Goal: Book appointment/travel/reservation

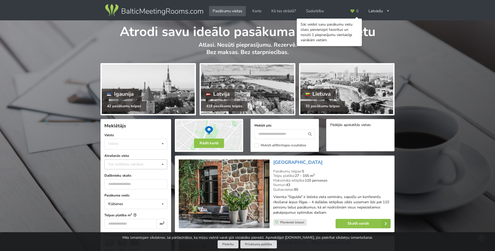
click at [142, 163] on div "Var izvēlēties vairākas" at bounding box center [131, 164] width 48 height 6
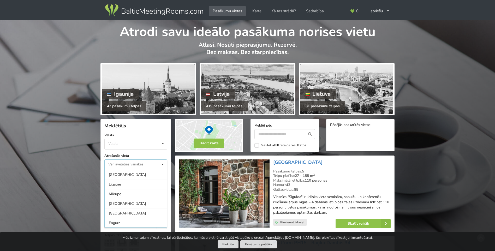
scroll to position [243, 0]
click at [123, 143] on div "Valsts Igaunija Latvija Lietuva" at bounding box center [135, 144] width 63 height 11
click at [151, 131] on div at bounding box center [149, 125] width 44 height 13
click at [127, 164] on div "Var izvēlēties vairākas" at bounding box center [131, 164] width 48 height 6
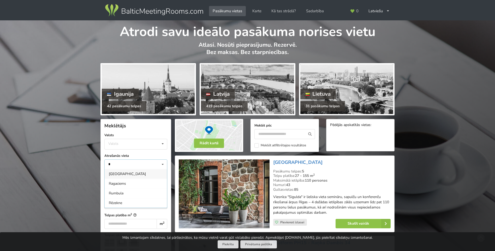
type input "*"
click at [123, 176] on div "[GEOGRAPHIC_DATA]" at bounding box center [136, 174] width 62 height 10
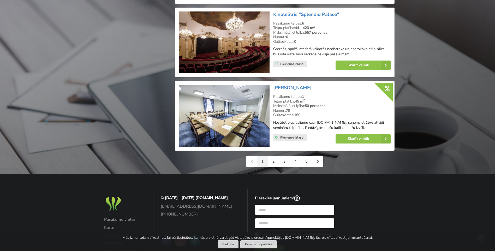
scroll to position [1191, 0]
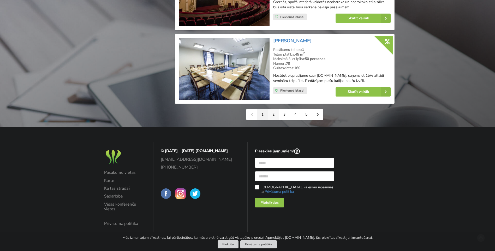
click at [272, 114] on link "2" at bounding box center [273, 114] width 11 height 10
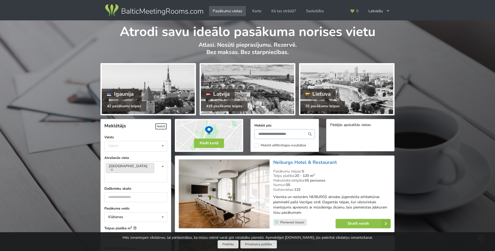
click at [273, 133] on input "text" at bounding box center [284, 134] width 61 height 10
type input "******"
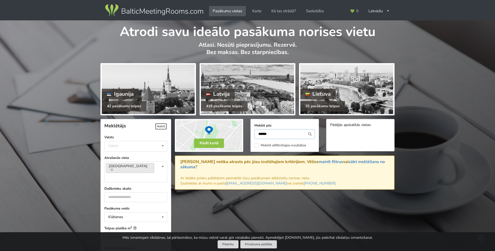
scroll to position [117, 0]
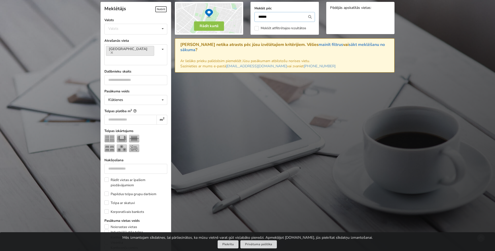
drag, startPoint x: 273, startPoint y: 16, endPoint x: 224, endPoint y: 17, distance: 49.3
click at [224, 17] on div "Rādīt kartē Meklēt pēc ****** Meklēt atfiltrētajos rezultātos Pēdējās apskatītā…" at bounding box center [284, 18] width 227 height 40
click at [252, 117] on div "Rādīt kartē Meklēt pēc Meklēt atfiltrētajos rezultātos Pēdējās apskatītās vieta…" at bounding box center [284, 222] width 223 height 444
